Goal: Information Seeking & Learning: Check status

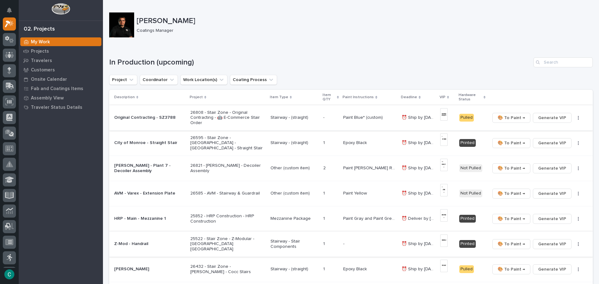
click at [516, 120] on span "🎨 To Paint →" at bounding box center [510, 117] width 27 height 7
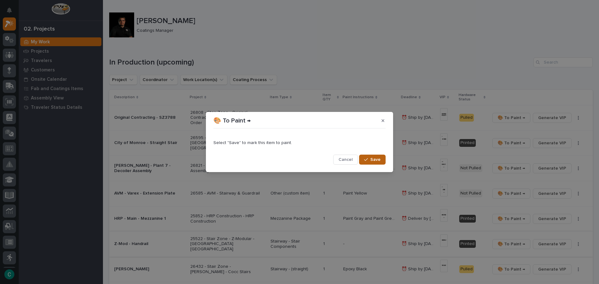
click at [379, 162] on span "Save" at bounding box center [375, 160] width 10 height 6
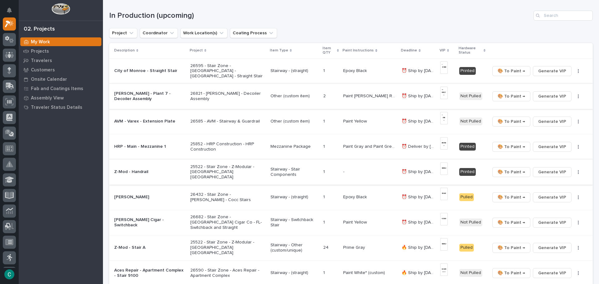
scroll to position [62, 0]
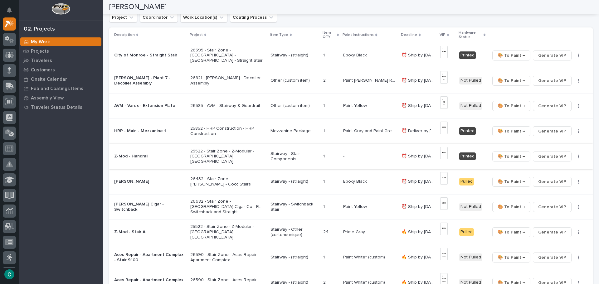
click at [293, 107] on p "Other (custom item)" at bounding box center [294, 105] width 48 height 5
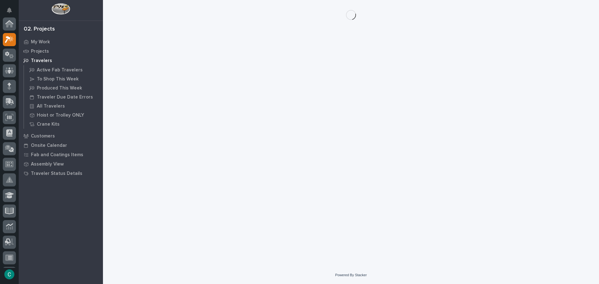
scroll to position [16, 0]
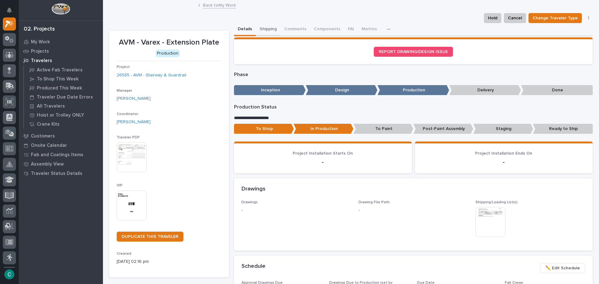
click at [261, 27] on button "Shipping" at bounding box center [268, 29] width 25 height 13
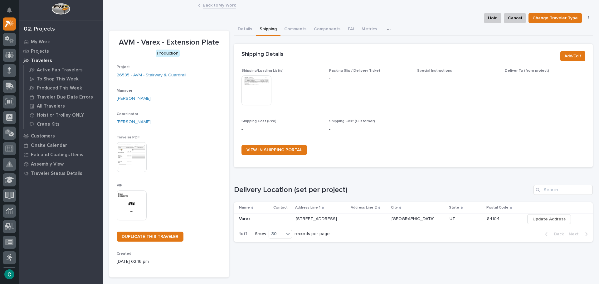
click at [248, 91] on img at bounding box center [256, 90] width 30 height 30
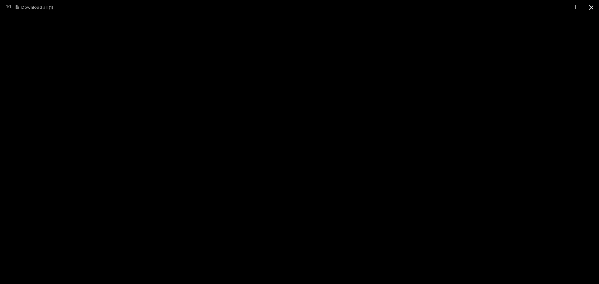
click at [594, 4] on button "Close gallery" at bounding box center [591, 7] width 16 height 15
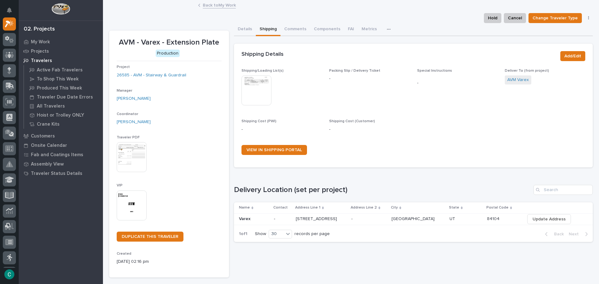
click at [213, 6] on link "Back to My Work" at bounding box center [219, 4] width 33 height 7
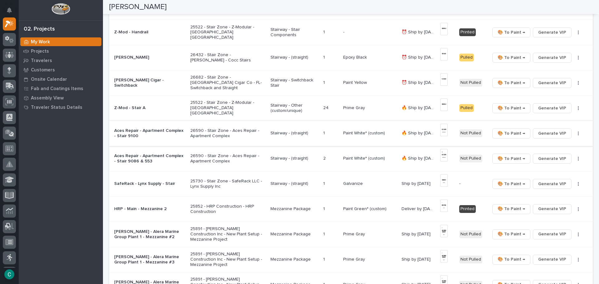
scroll to position [187, 0]
click at [287, 79] on p "Stairway - Switchback Stair" at bounding box center [294, 82] width 48 height 11
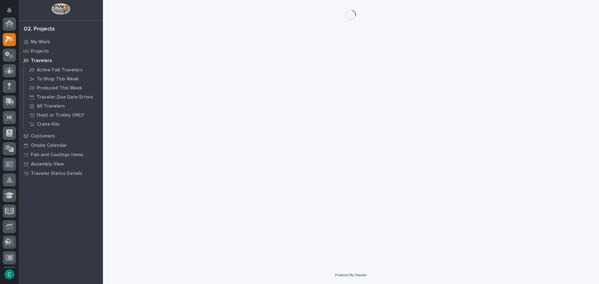
scroll to position [16, 0]
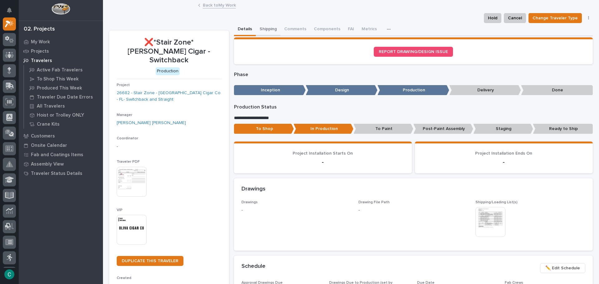
click at [264, 26] on button "Shipping" at bounding box center [268, 29] width 25 height 13
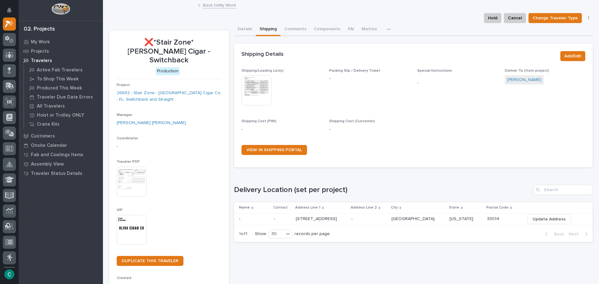
click at [257, 87] on img at bounding box center [256, 90] width 30 height 30
